Goal: Task Accomplishment & Management: Manage account settings

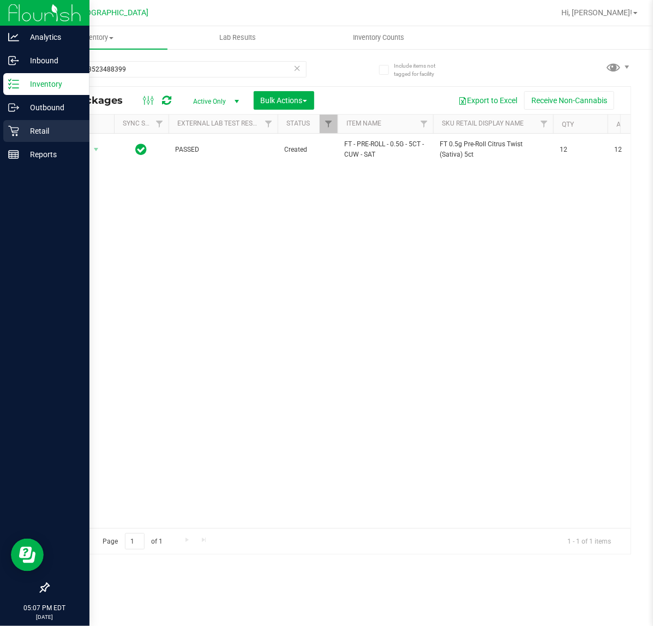
click at [20, 134] on p "Retail" at bounding box center [51, 130] width 65 height 13
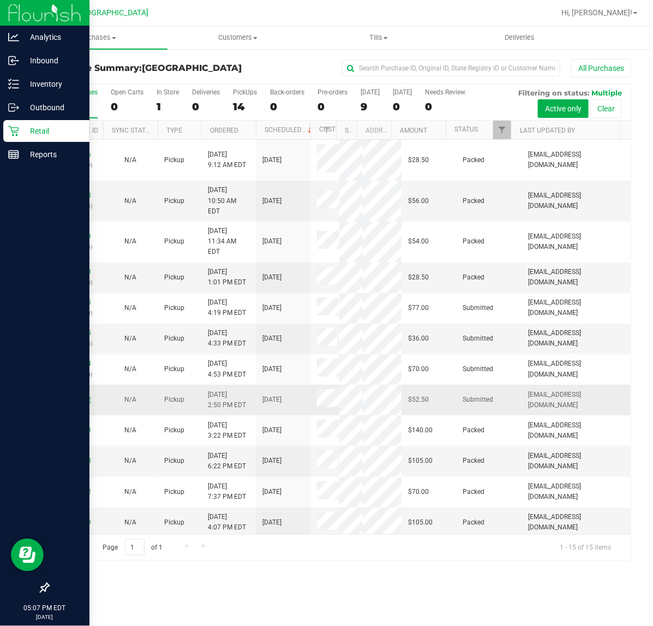
click at [67, 395] on link "11835472" at bounding box center [76, 399] width 31 height 8
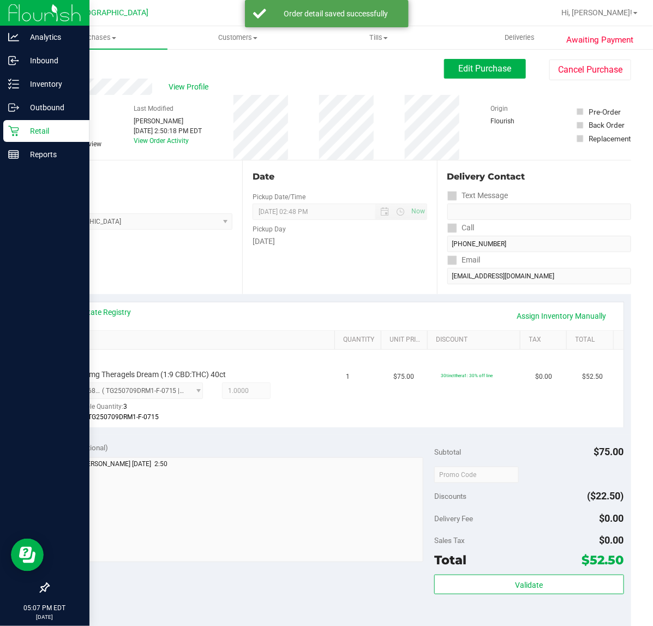
scroll to position [287, 0]
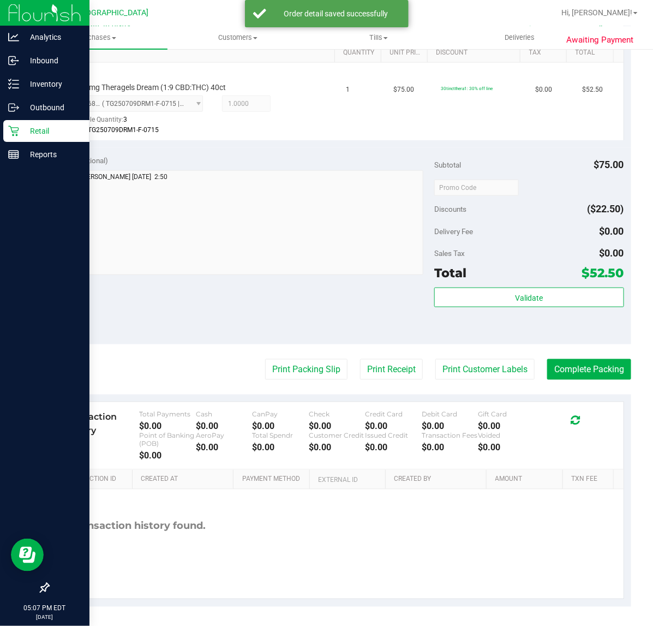
click at [524, 282] on div "Total $52.50" at bounding box center [528, 273] width 189 height 20
click at [524, 289] on button "Validate" at bounding box center [528, 297] width 189 height 20
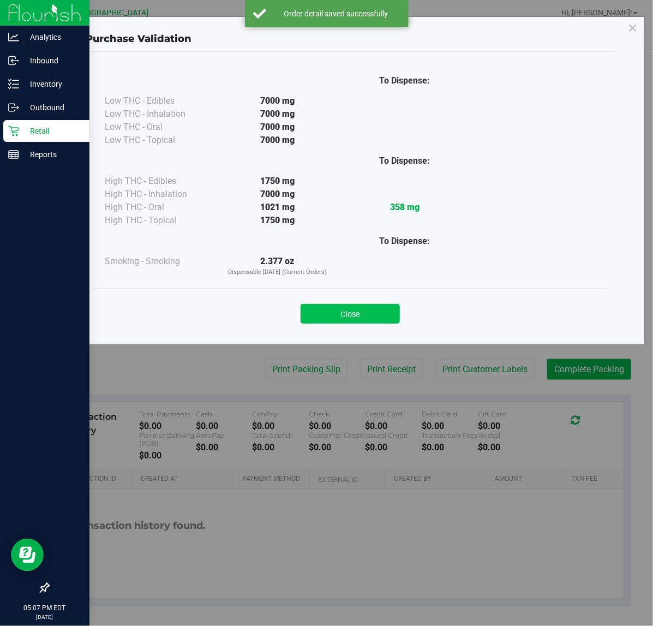
click at [350, 320] on button "Close" at bounding box center [350, 314] width 99 height 20
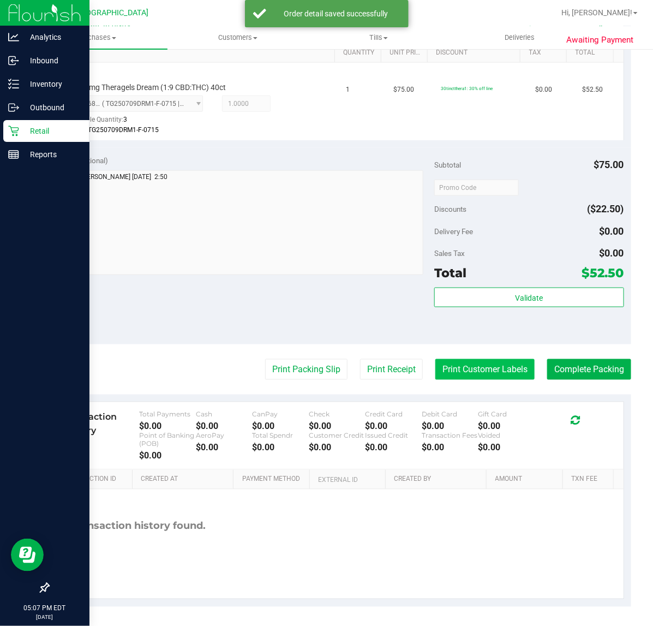
click at [463, 359] on button "Print Customer Labels" at bounding box center [484, 369] width 99 height 21
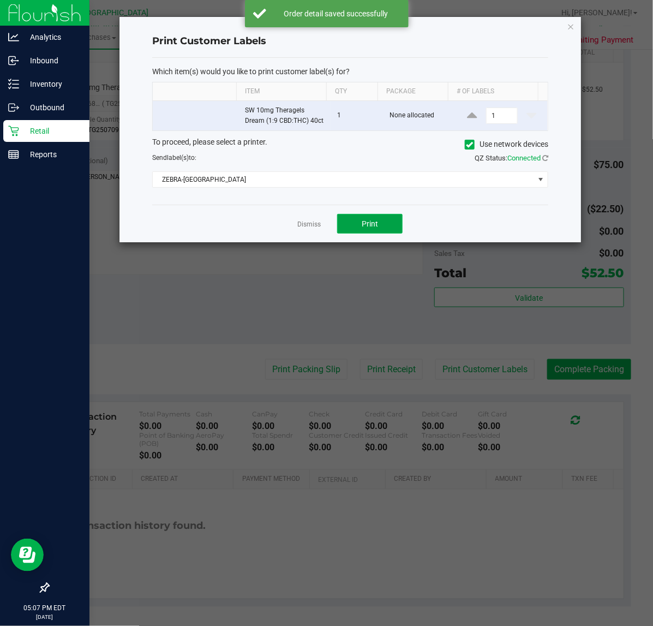
click at [385, 232] on button "Print" at bounding box center [369, 224] width 65 height 20
click at [302, 229] on link "Dismiss" at bounding box center [308, 224] width 23 height 9
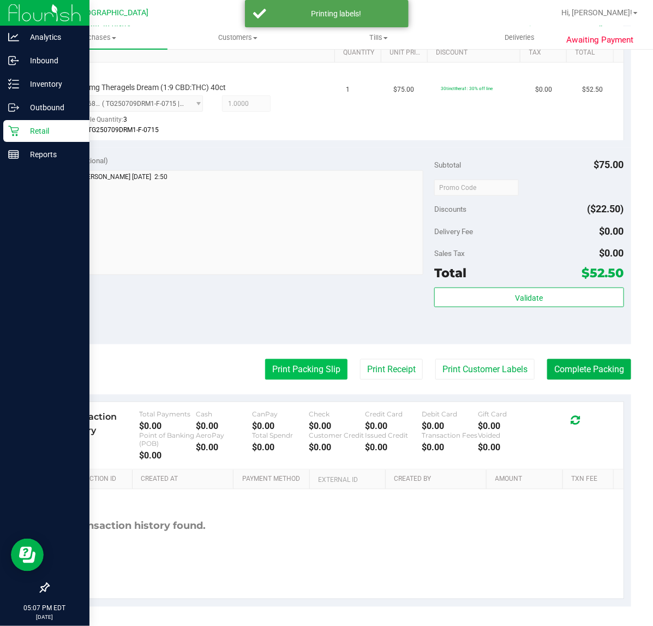
click at [296, 377] on button "Print Packing Slip" at bounding box center [306, 369] width 82 height 21
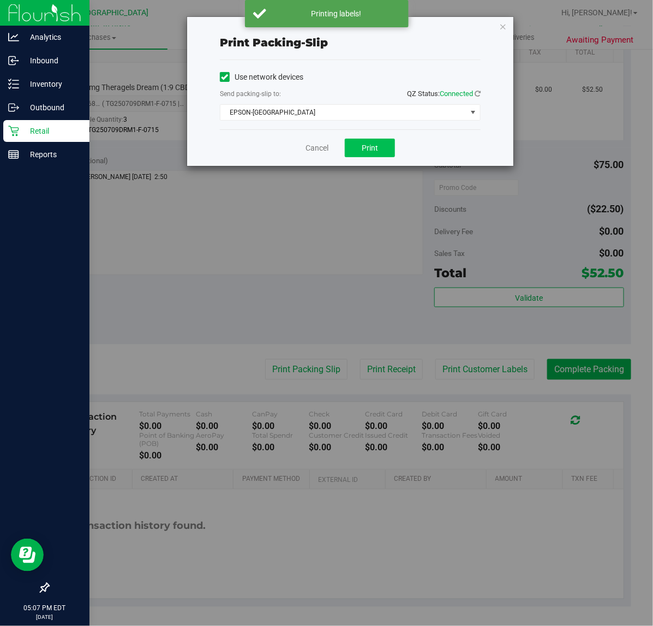
click at [368, 158] on div "Cancel Print" at bounding box center [350, 147] width 261 height 37
click at [368, 152] on span "Print" at bounding box center [370, 147] width 16 height 9
click at [322, 149] on link "Cancel" at bounding box center [316, 147] width 23 height 11
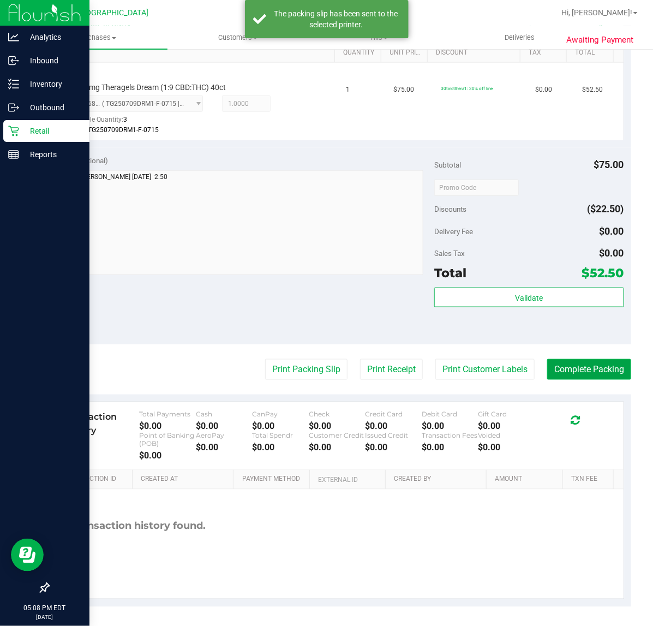
click at [547, 363] on button "Complete Packing" at bounding box center [589, 369] width 84 height 21
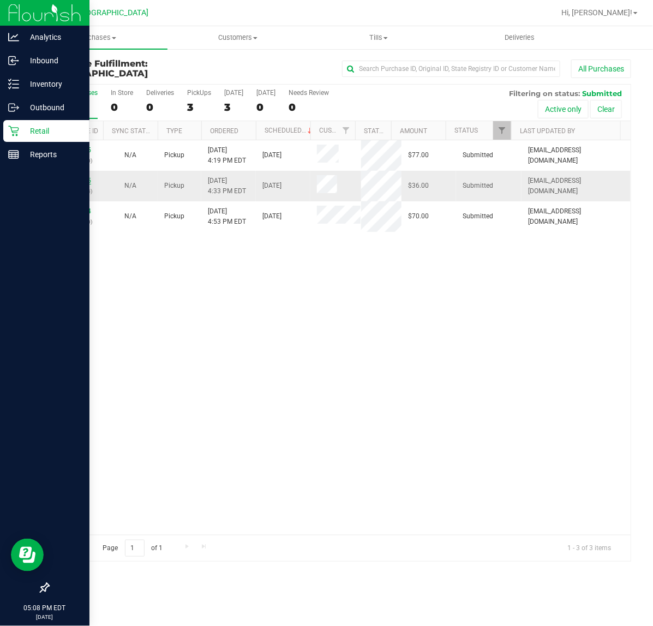
click at [80, 181] on link "11836255" at bounding box center [76, 181] width 31 height 8
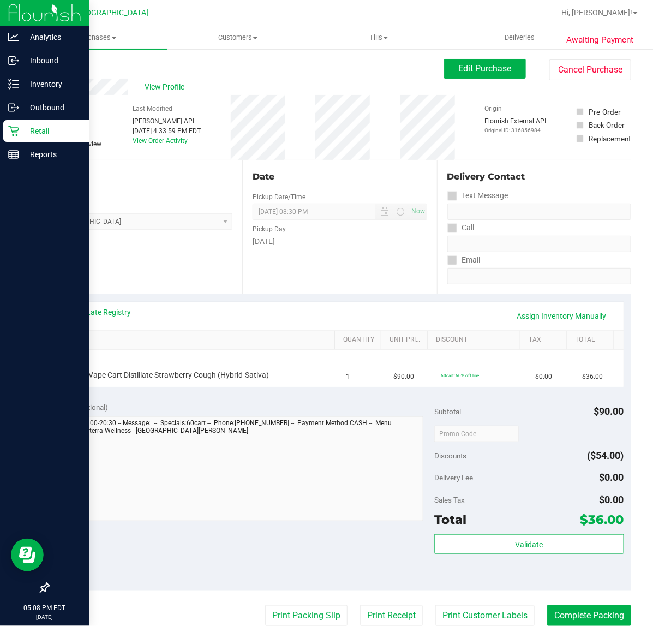
click at [104, 313] on link "View State Registry" at bounding box center [98, 312] width 65 height 11
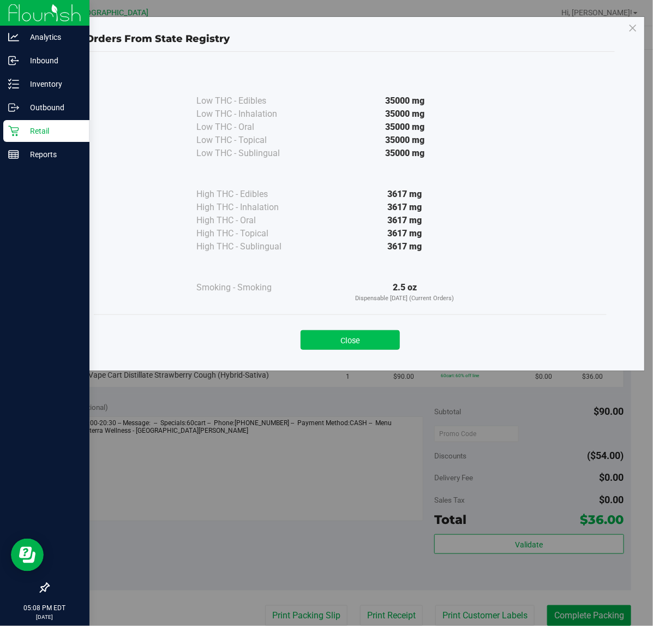
click at [369, 347] on button "Close" at bounding box center [350, 340] width 99 height 20
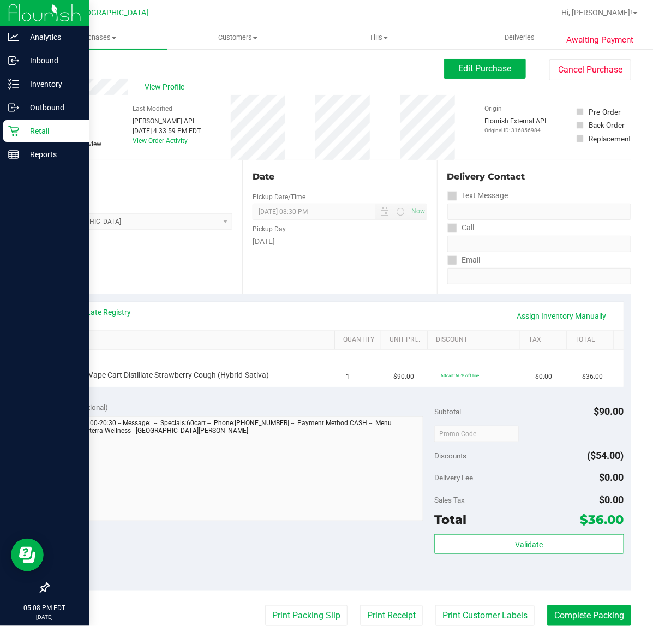
click at [336, 292] on div "Date Pickup Date/Time [DATE] Now [DATE] 08:30 PM Now Pickup Day [DATE]" at bounding box center [339, 227] width 194 height 134
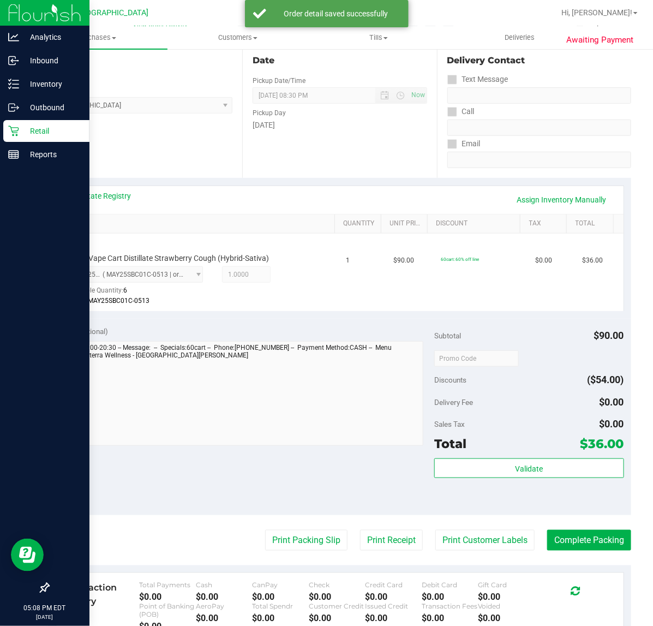
scroll to position [273, 0]
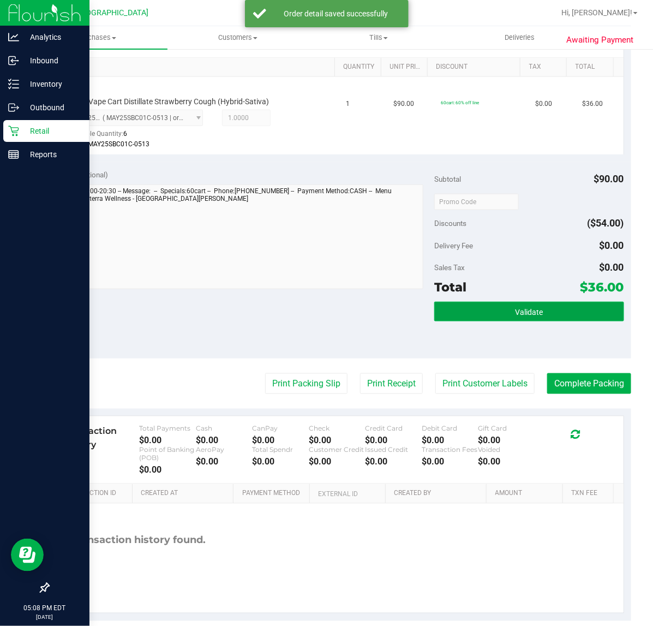
click at [502, 316] on button "Validate" at bounding box center [528, 312] width 189 height 20
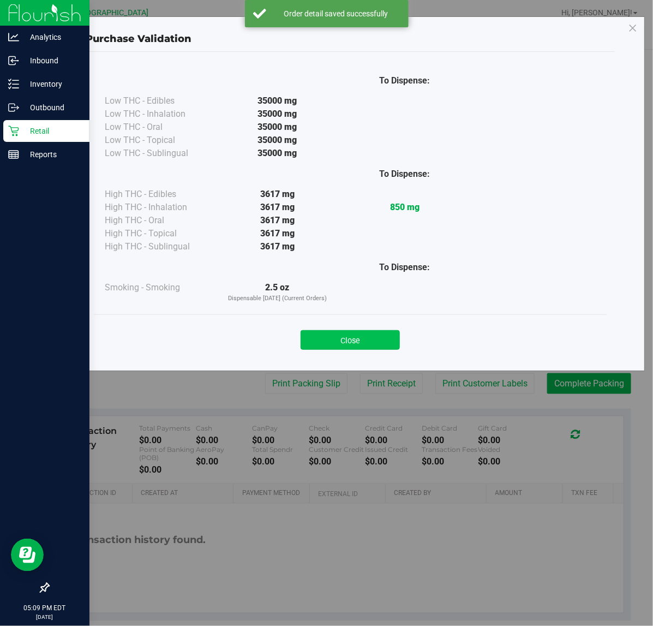
click at [373, 344] on button "Close" at bounding box center [350, 340] width 99 height 20
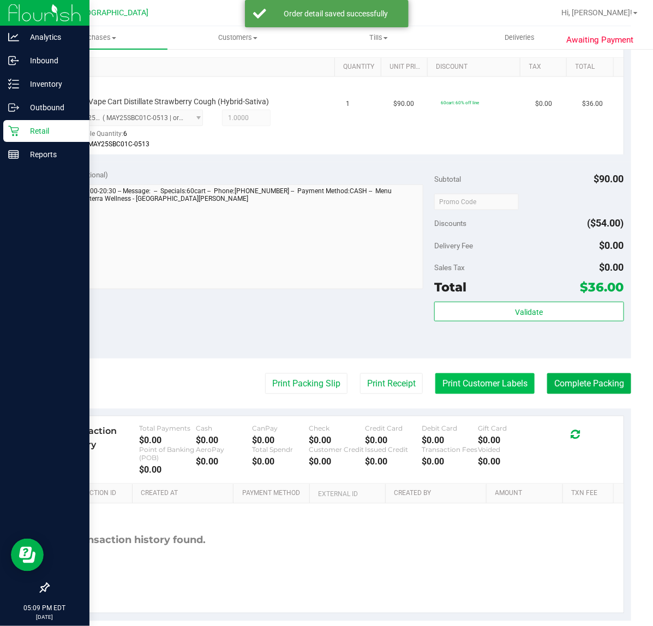
click at [460, 376] on button "Print Customer Labels" at bounding box center [484, 383] width 99 height 21
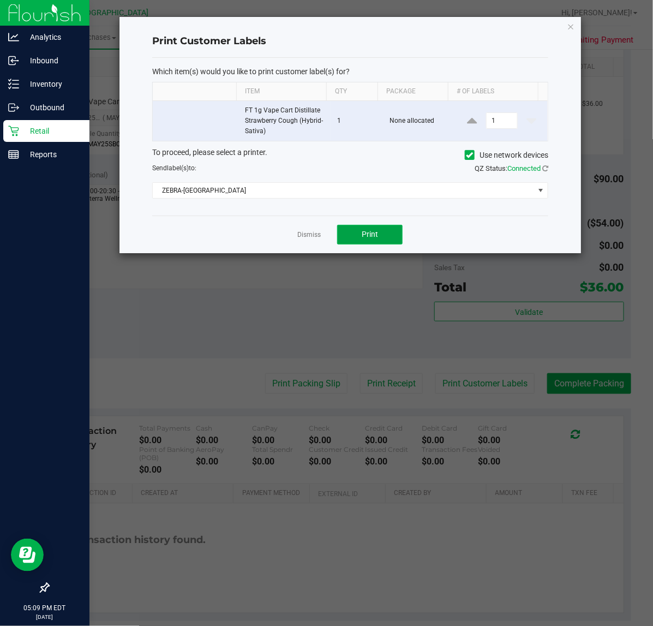
click at [347, 229] on button "Print" at bounding box center [369, 235] width 65 height 20
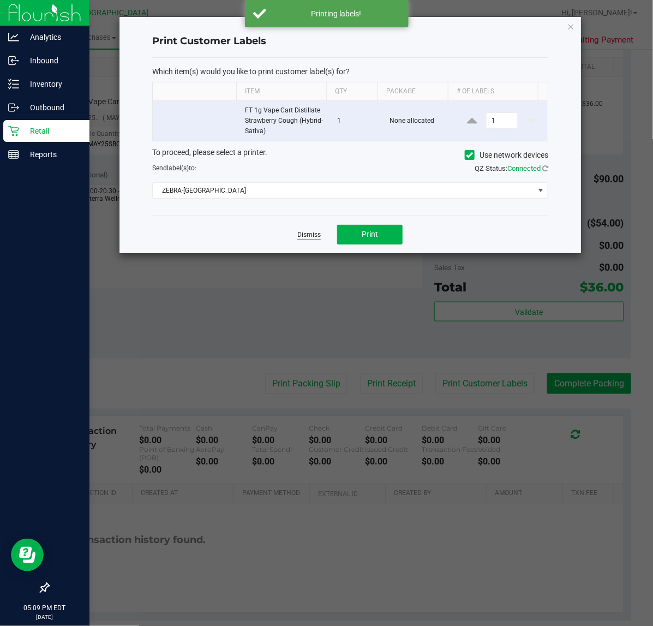
click at [312, 233] on link "Dismiss" at bounding box center [308, 234] width 23 height 9
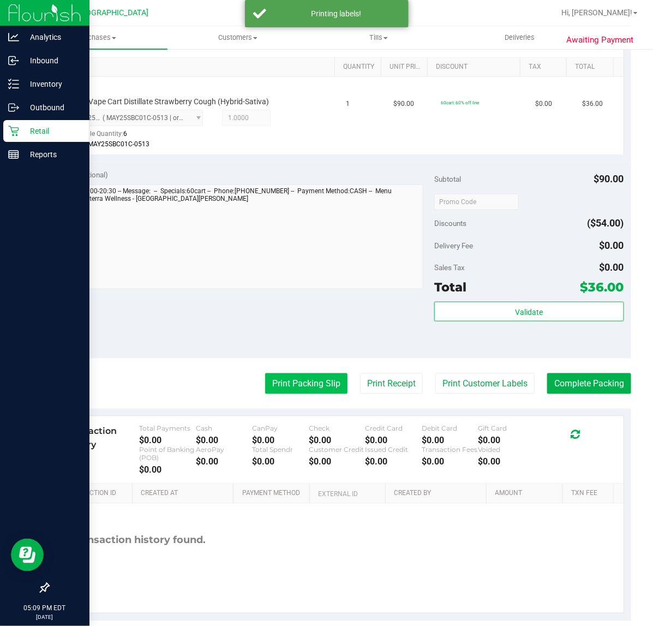
click at [301, 387] on button "Print Packing Slip" at bounding box center [306, 383] width 82 height 21
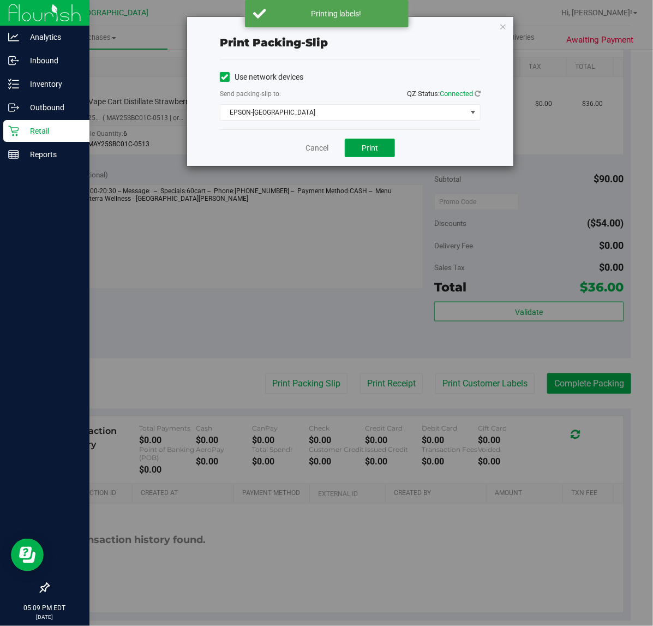
click at [364, 152] on span "Print" at bounding box center [370, 147] width 16 height 9
click at [309, 152] on link "Cancel" at bounding box center [316, 147] width 23 height 11
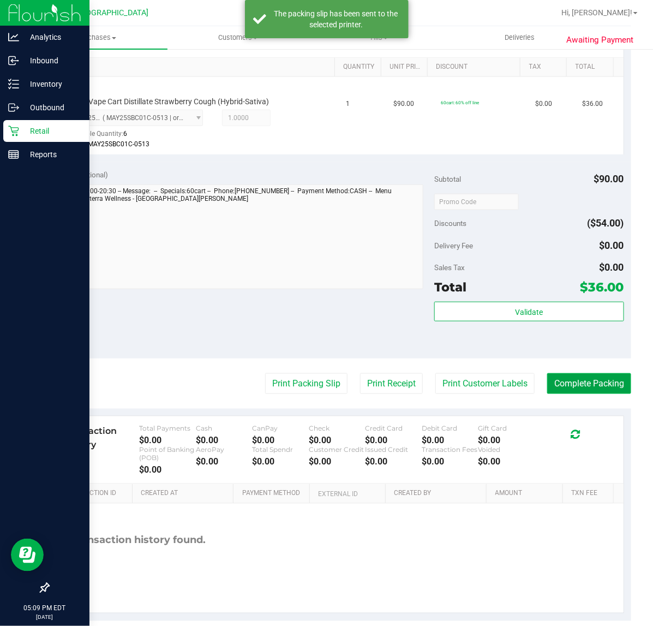
click at [589, 385] on button "Complete Packing" at bounding box center [589, 383] width 84 height 21
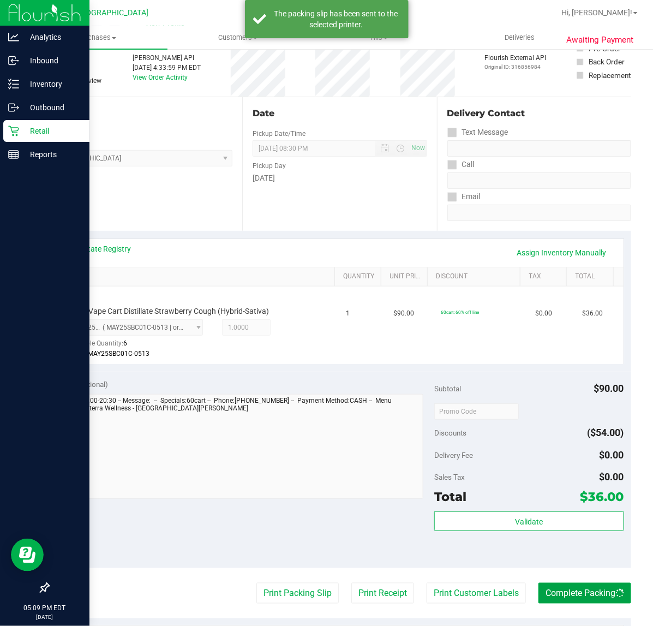
scroll to position [0, 0]
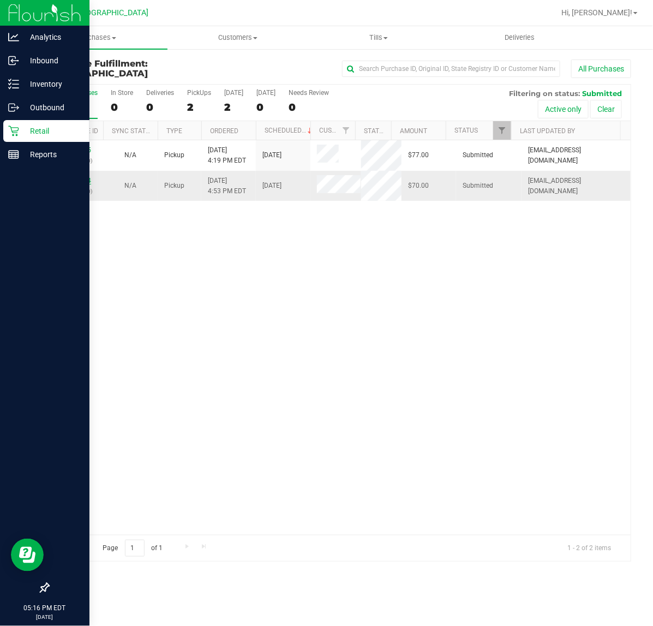
click at [77, 181] on link "11836384" at bounding box center [76, 181] width 31 height 8
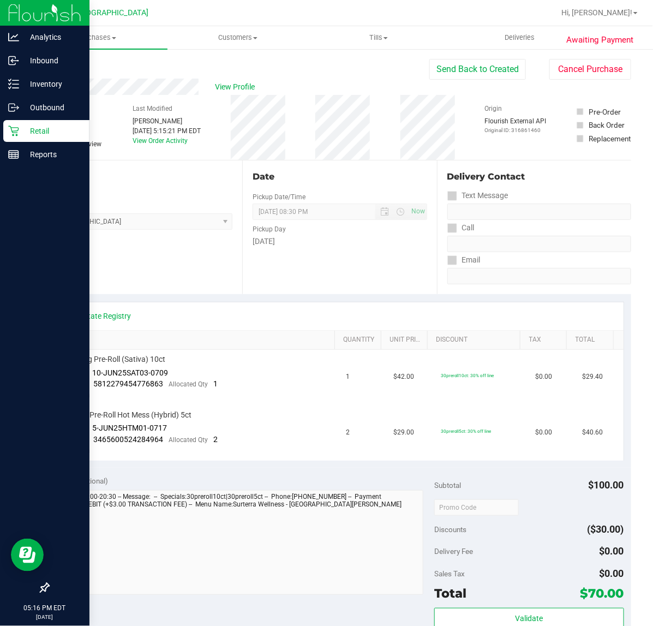
click at [20, 131] on p "Retail" at bounding box center [51, 130] width 65 height 13
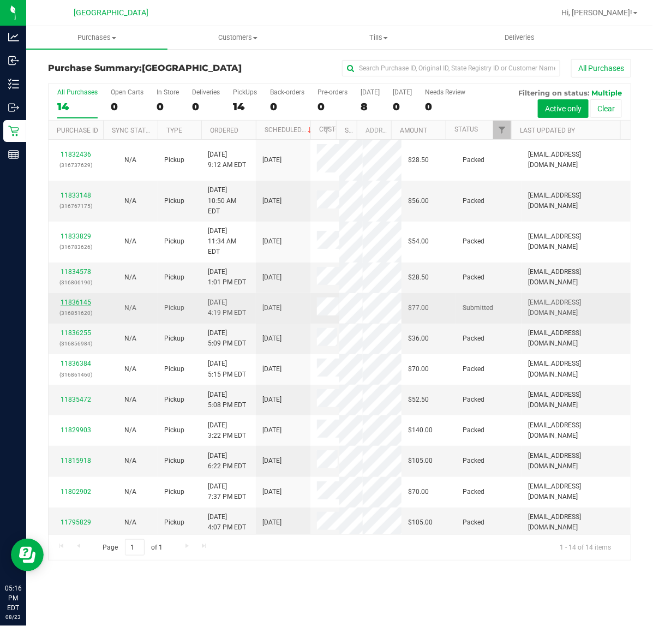
click at [77, 298] on link "11836145" at bounding box center [76, 302] width 31 height 8
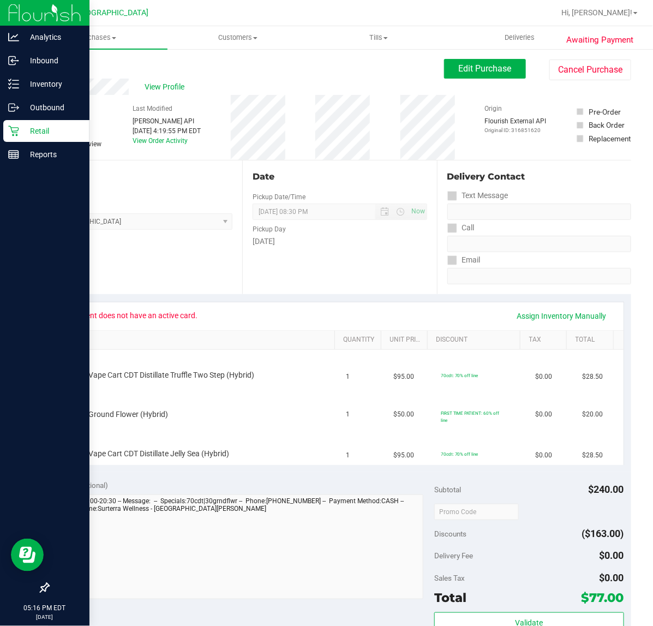
click at [29, 135] on p "Retail" at bounding box center [51, 130] width 65 height 13
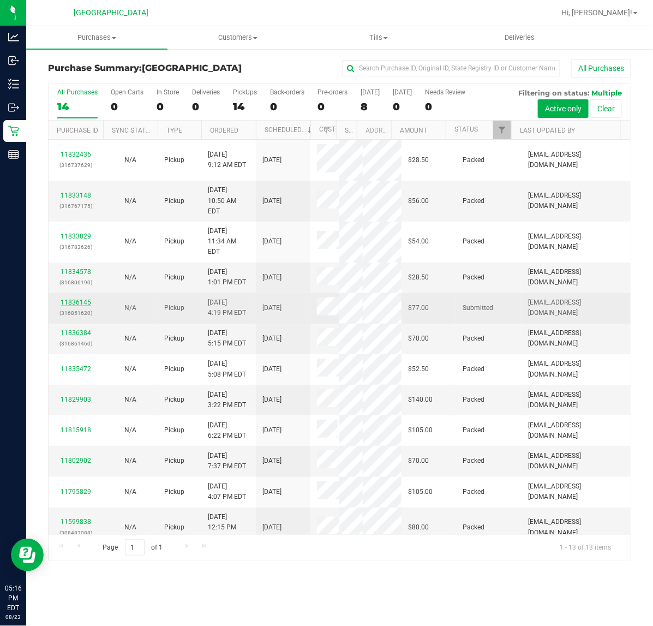
click at [65, 298] on link "11836145" at bounding box center [76, 302] width 31 height 8
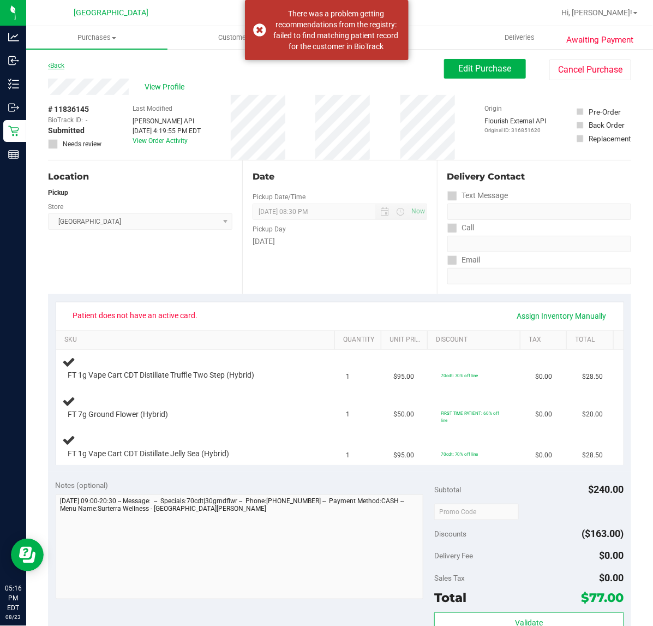
click at [55, 62] on link "Back" at bounding box center [56, 66] width 16 height 8
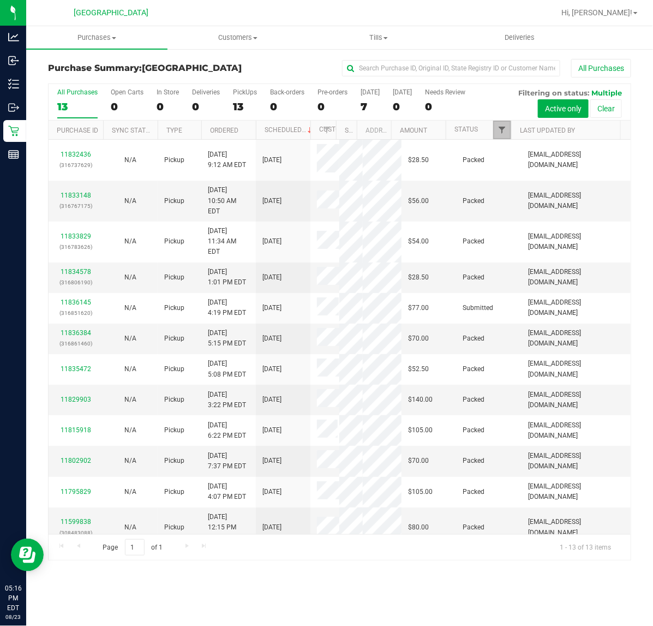
click at [502, 129] on span "Filter" at bounding box center [501, 129] width 9 height 9
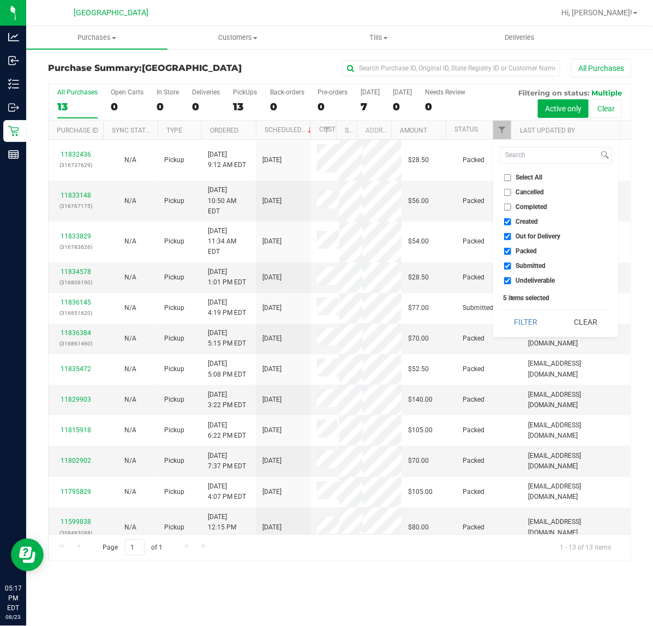
click at [544, 236] on span "Out for Delivery" at bounding box center [538, 236] width 45 height 7
click at [511, 236] on input "Out for Delivery" at bounding box center [507, 236] width 7 height 7
checkbox input "false"
click at [536, 248] on span "Packed" at bounding box center [526, 251] width 21 height 7
click at [511, 248] on input "Packed" at bounding box center [507, 251] width 7 height 7
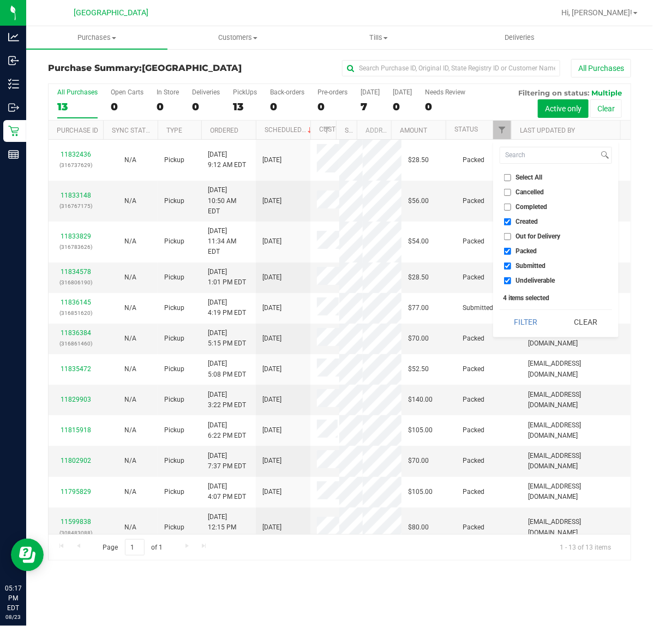
checkbox input "false"
click at [528, 280] on span "Undeliverable" at bounding box center [535, 280] width 39 height 7
click at [511, 280] on input "Undeliverable" at bounding box center [507, 280] width 7 height 7
checkbox input "false"
click at [515, 314] on button "Filter" at bounding box center [526, 322] width 52 height 24
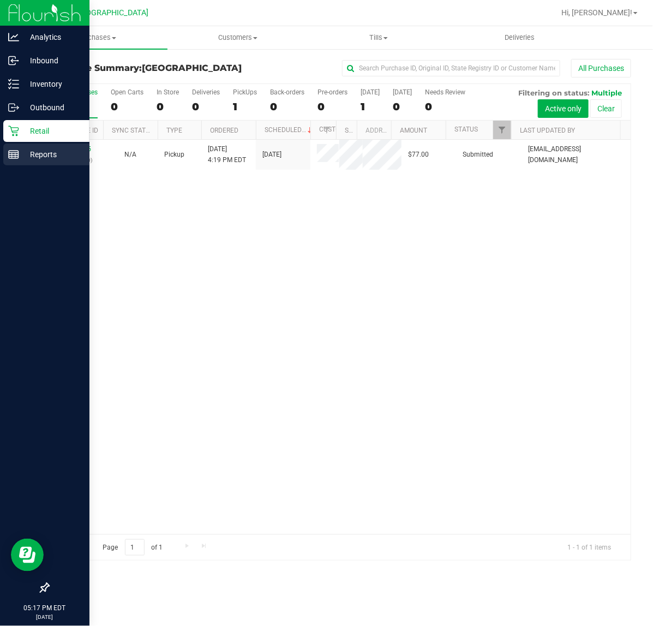
click at [29, 148] on p "Reports" at bounding box center [51, 154] width 65 height 13
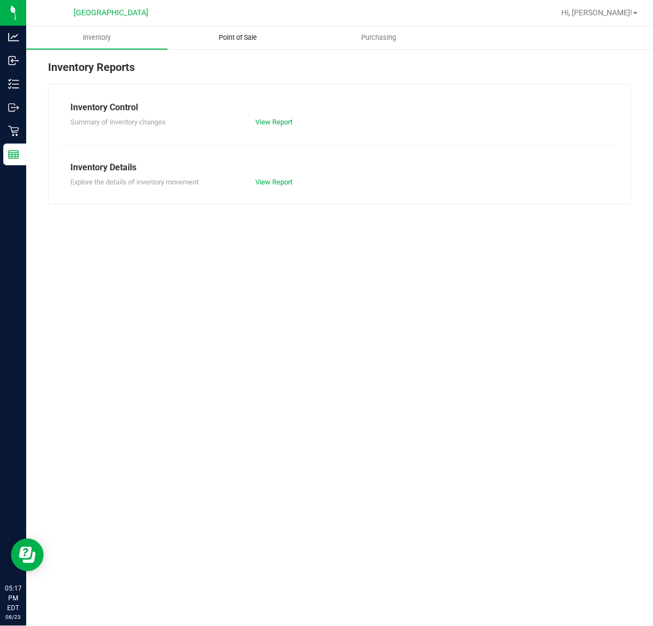
click at [247, 34] on span "Point of Sale" at bounding box center [238, 38] width 68 height 10
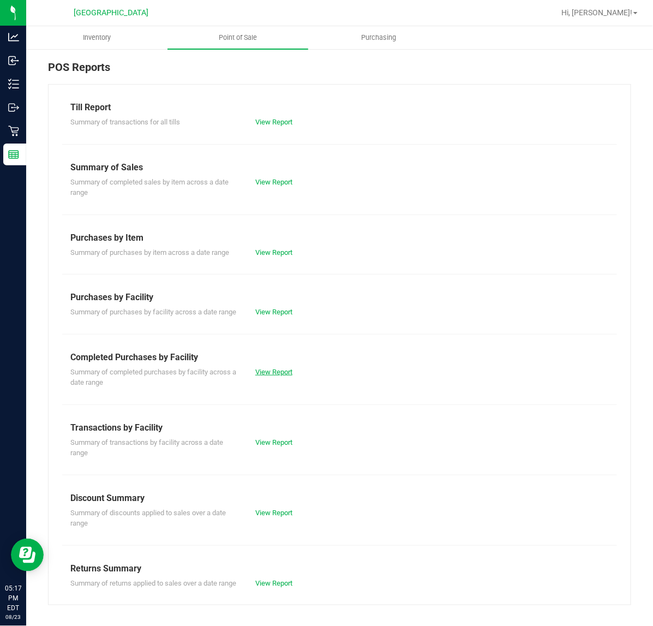
click at [266, 376] on link "View Report" at bounding box center [273, 372] width 37 height 8
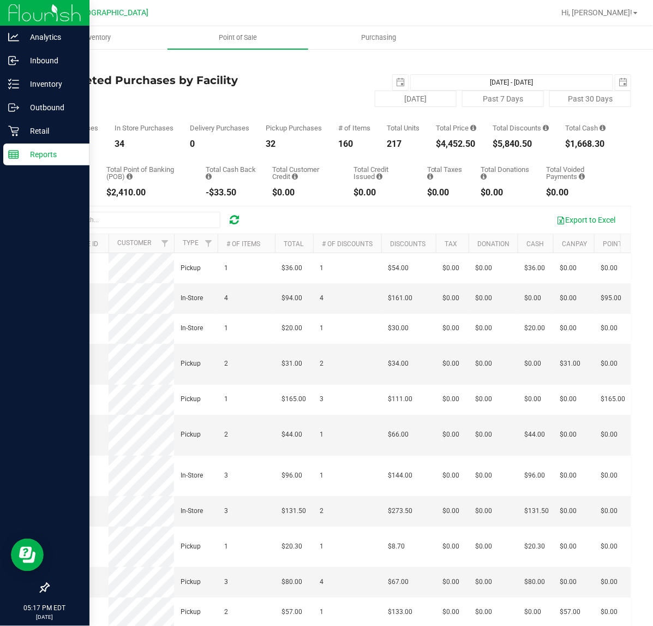
click at [9, 15] on img at bounding box center [44, 13] width 73 height 26
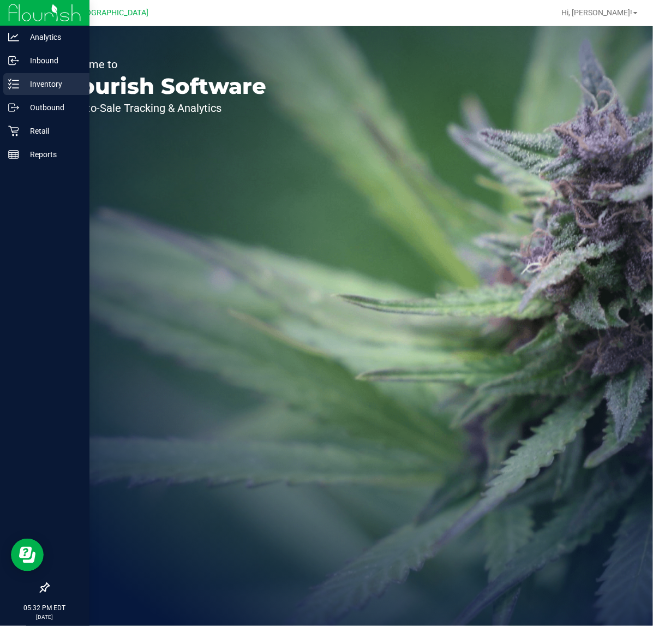
click at [5, 80] on div "Inventory" at bounding box center [46, 84] width 86 height 22
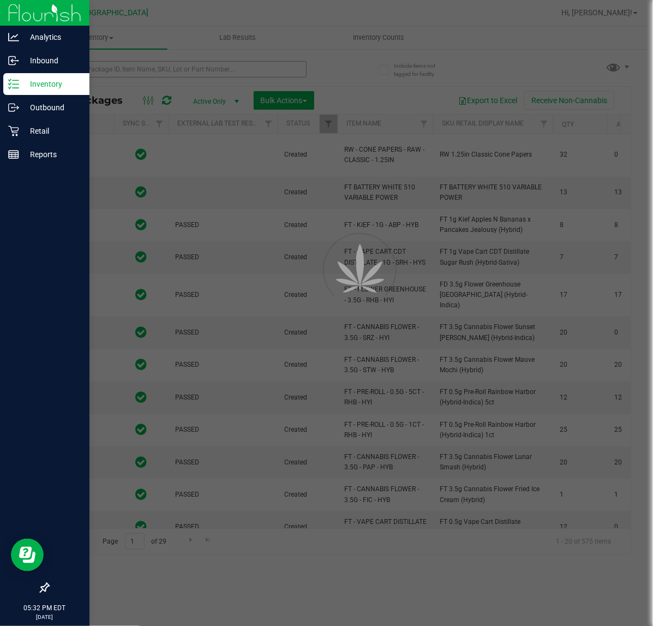
click at [108, 64] on div at bounding box center [326, 313] width 653 height 626
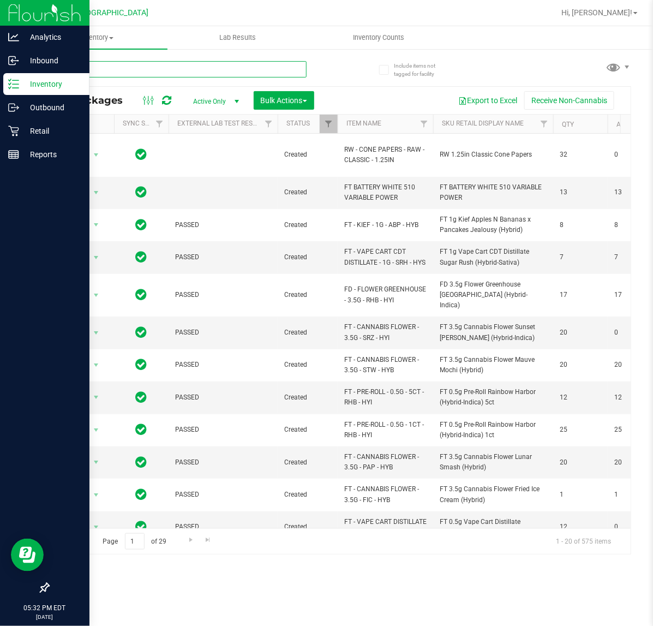
click at [108, 69] on input "text" at bounding box center [177, 69] width 259 height 16
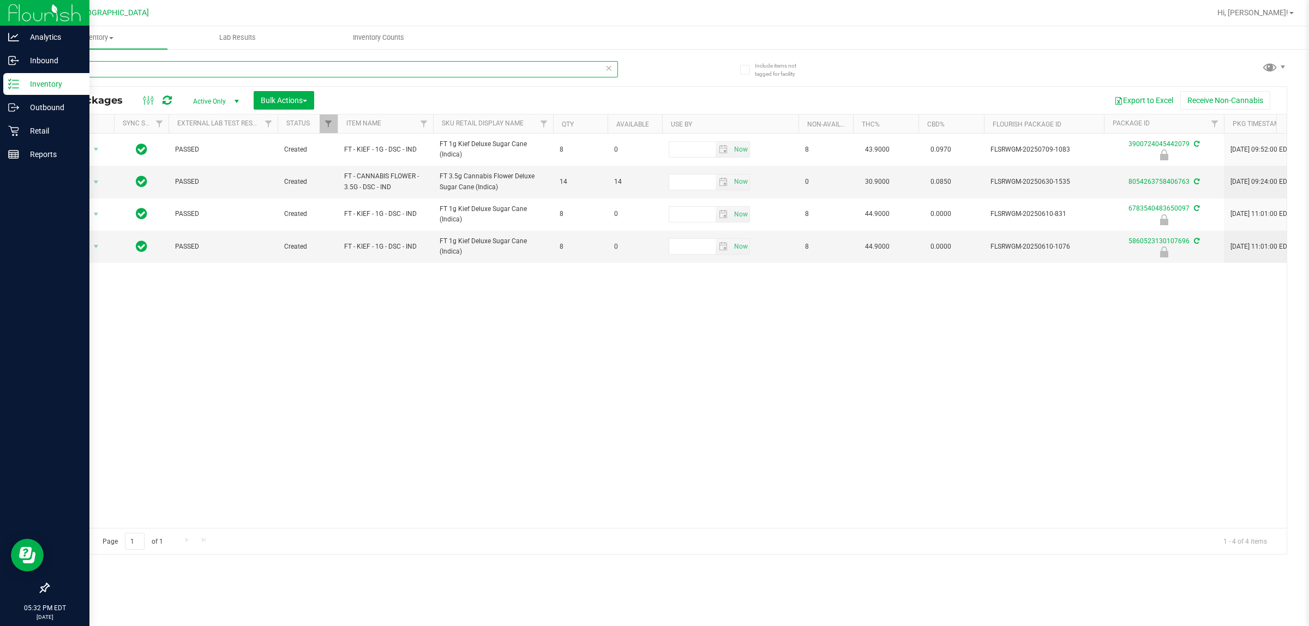
type input "dsc"
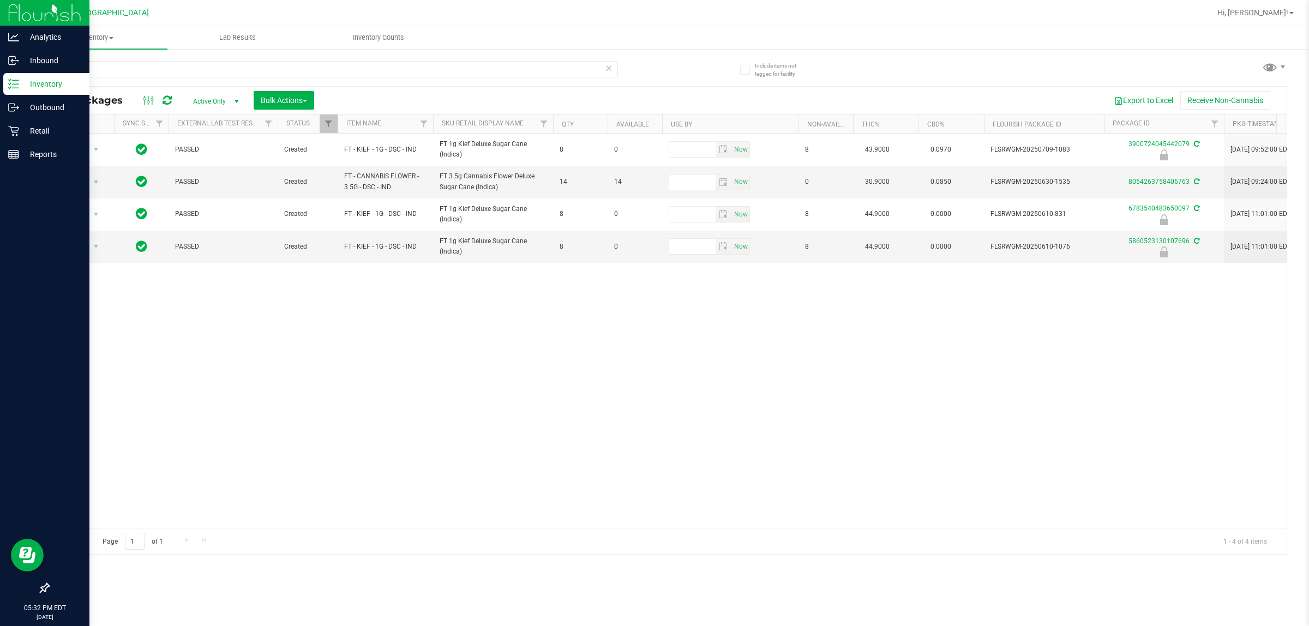
click at [418, 348] on div "Action Action Edit attributes Global inventory Locate package Package audit log…" at bounding box center [668, 331] width 1238 height 394
click at [412, 327] on div "Action Action Edit attributes Global inventory Locate package Package audit log…" at bounding box center [668, 331] width 1238 height 394
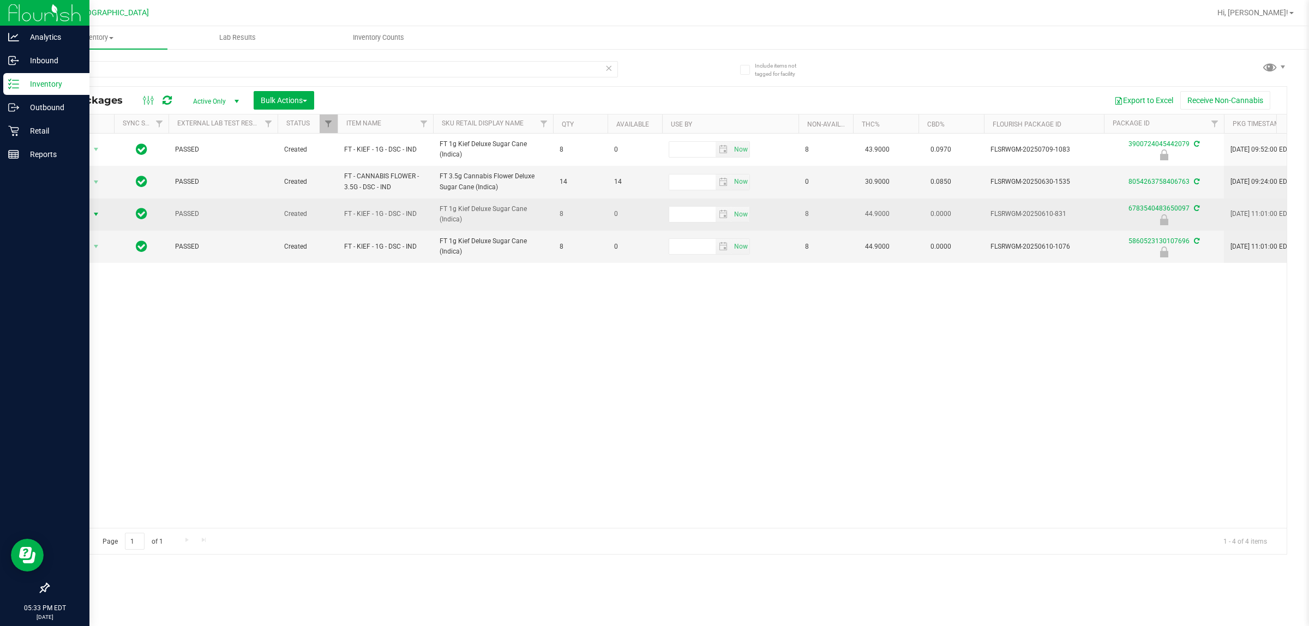
click at [89, 214] on span "select" at bounding box center [96, 214] width 14 height 15
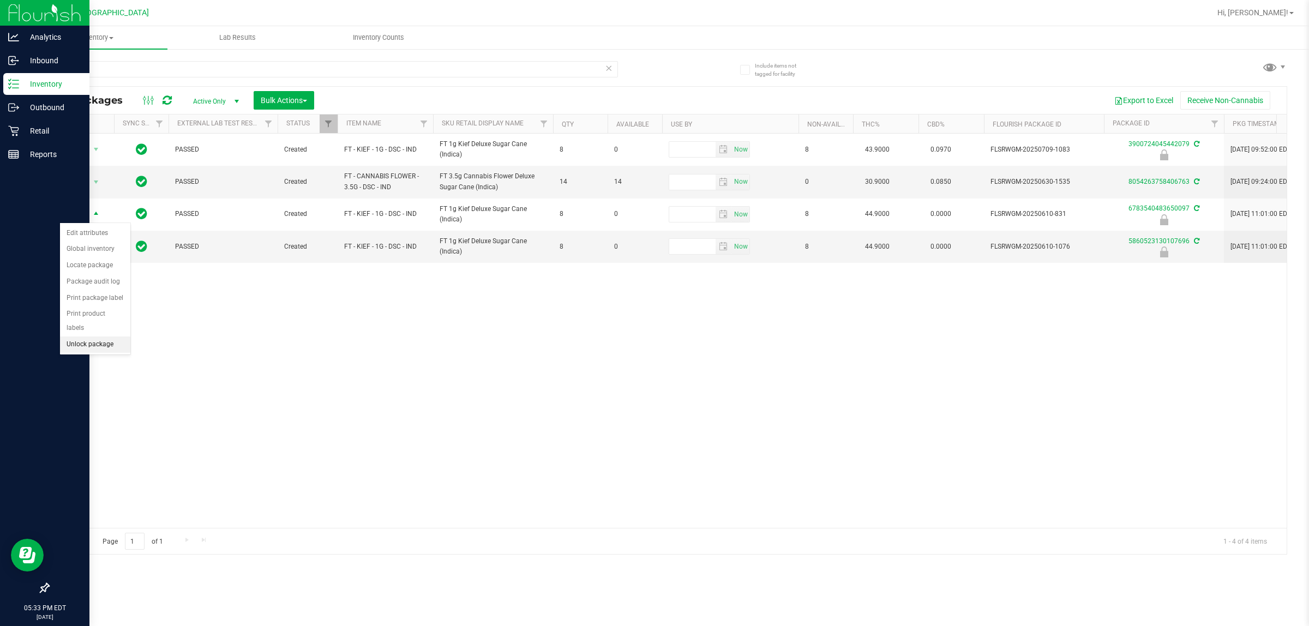
click at [94, 337] on li "Unlock package" at bounding box center [95, 345] width 70 height 16
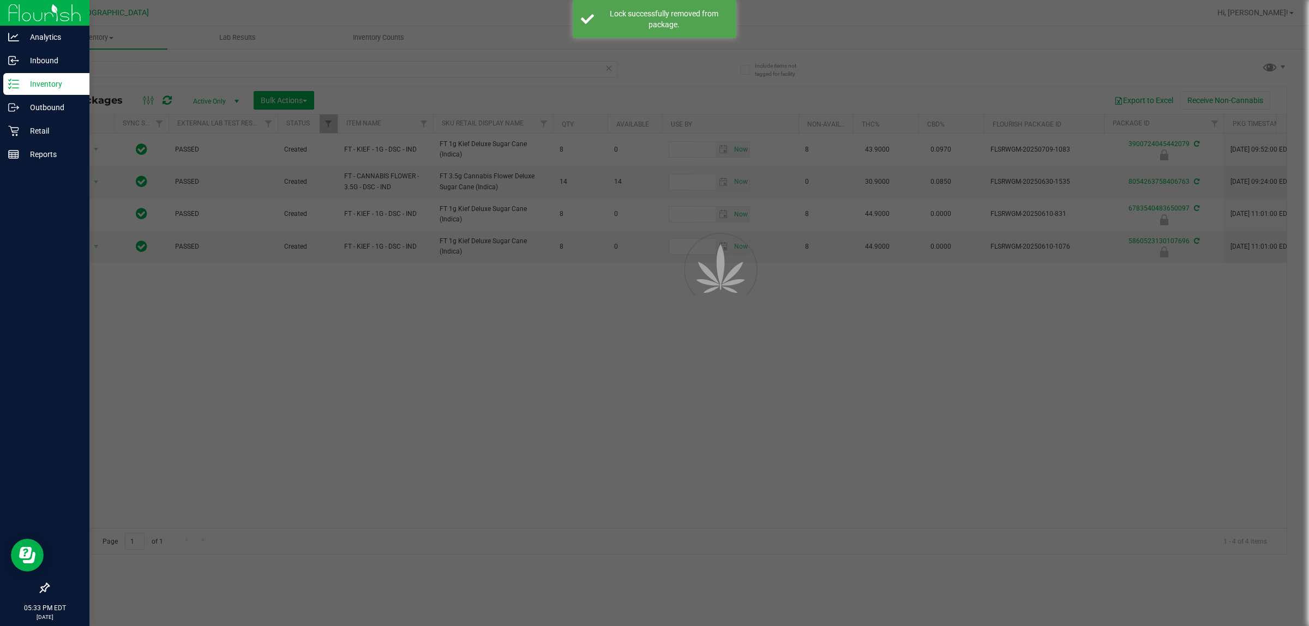
click at [388, 316] on div at bounding box center [654, 313] width 1309 height 626
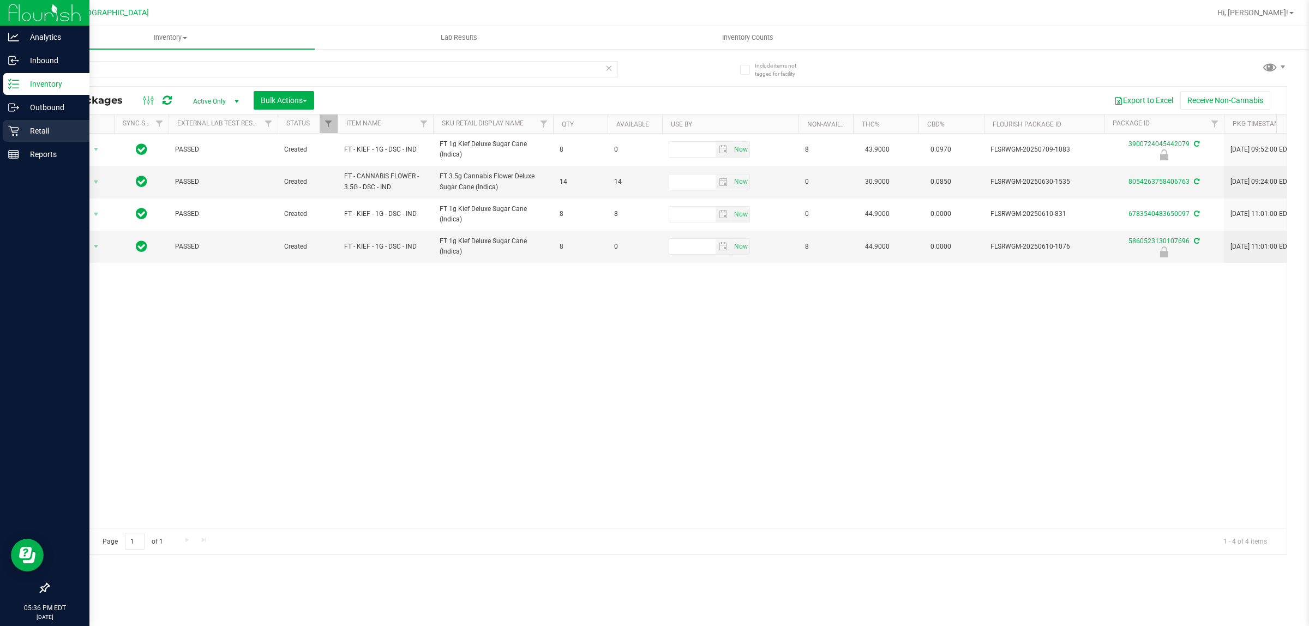
click at [12, 135] on icon at bounding box center [13, 130] width 11 height 11
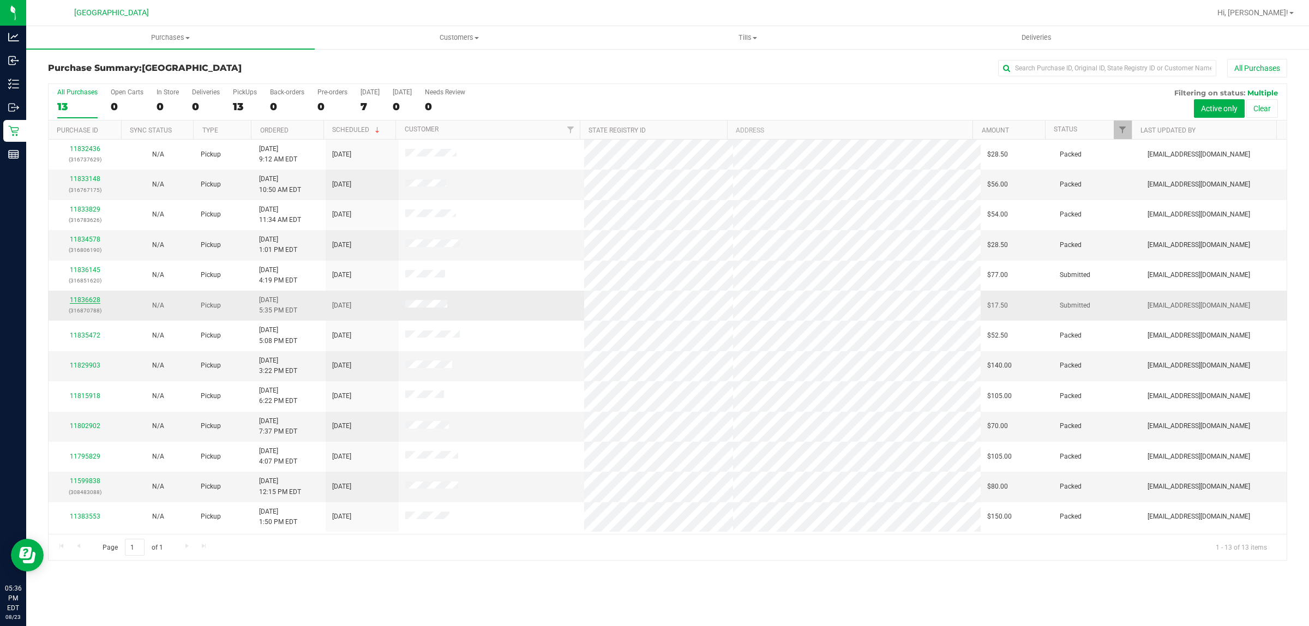
click at [85, 304] on link "11836628" at bounding box center [85, 300] width 31 height 8
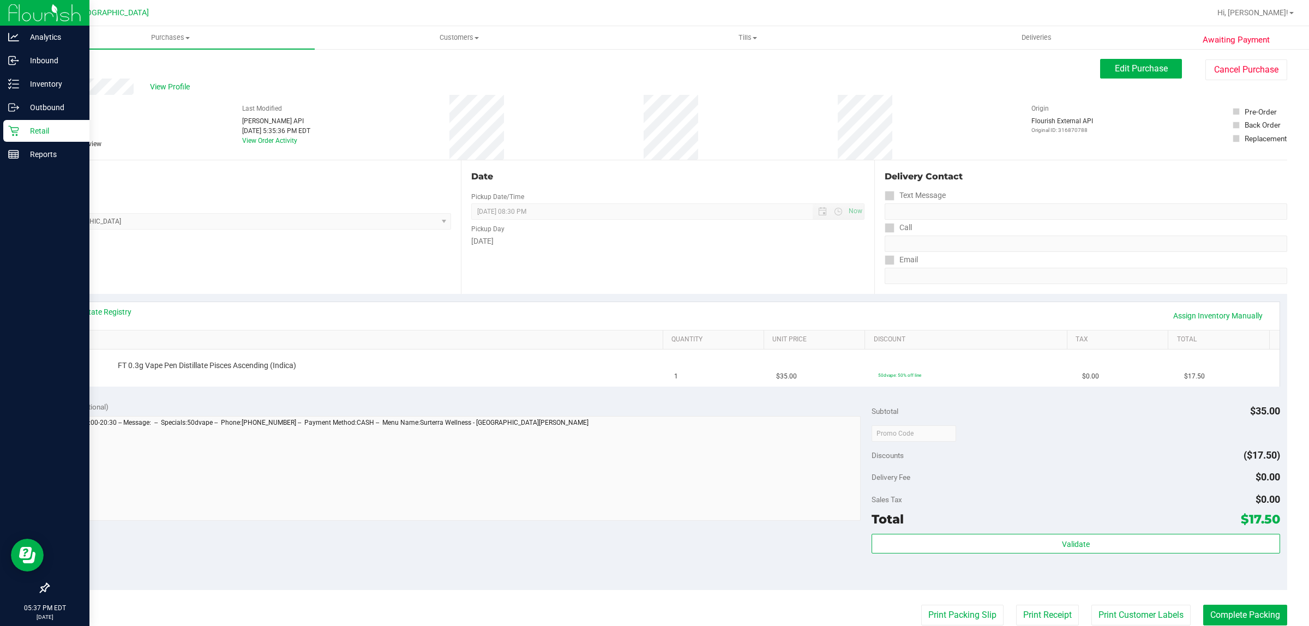
click at [25, 12] on img at bounding box center [44, 13] width 73 height 26
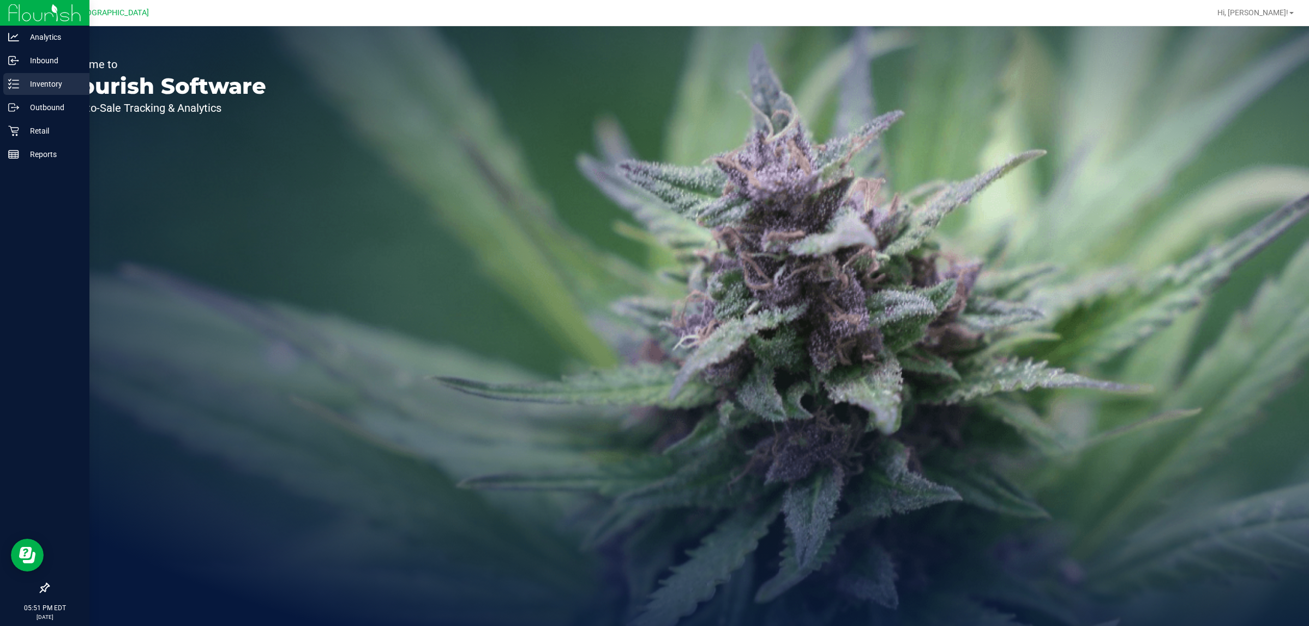
click at [62, 93] on div "Inventory" at bounding box center [46, 84] width 86 height 22
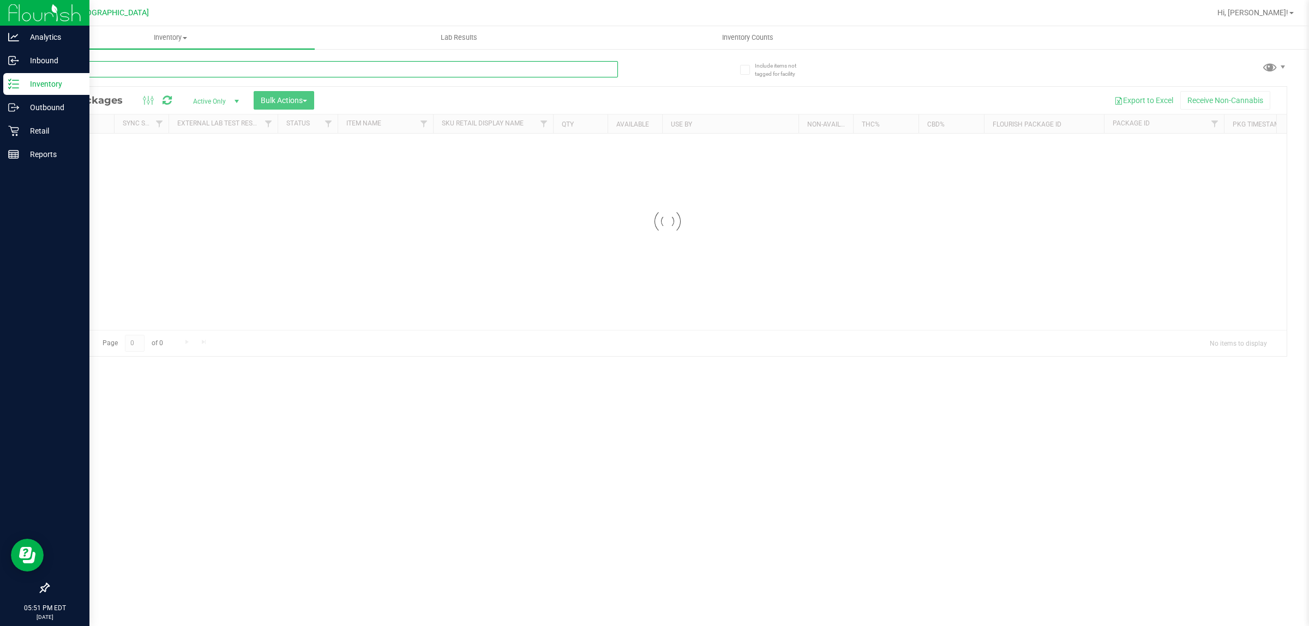
click at [296, 70] on input "text" at bounding box center [333, 69] width 570 height 16
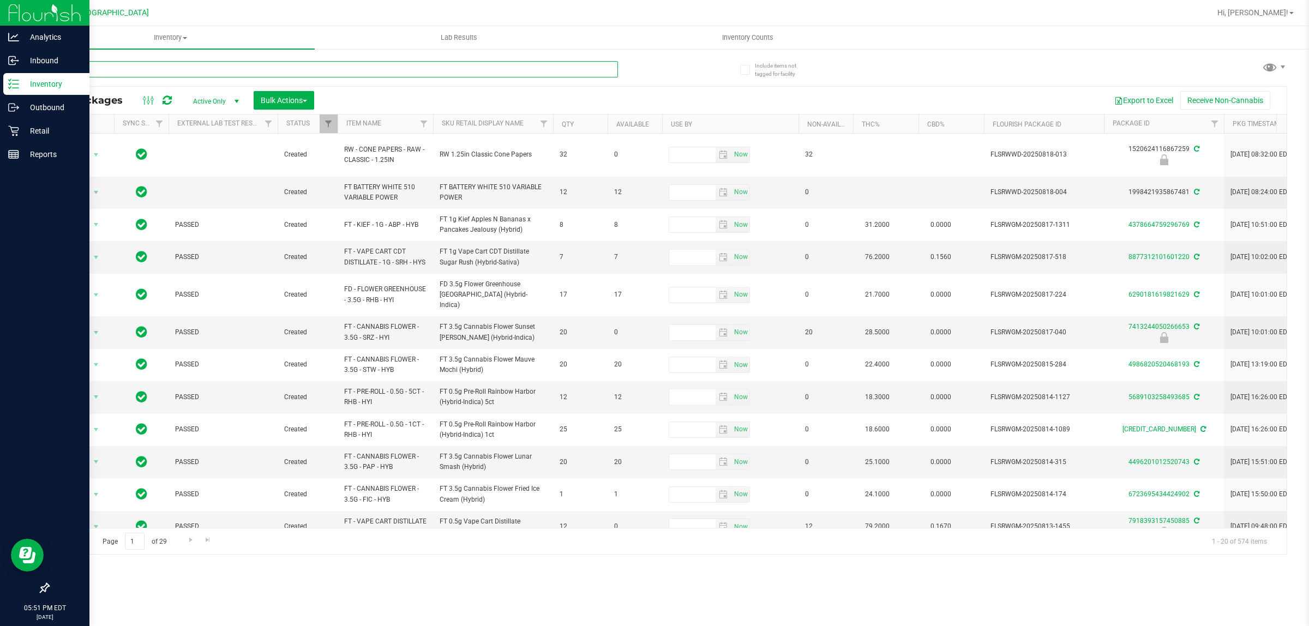
type input "bez"
